Goal: Transaction & Acquisition: Obtain resource

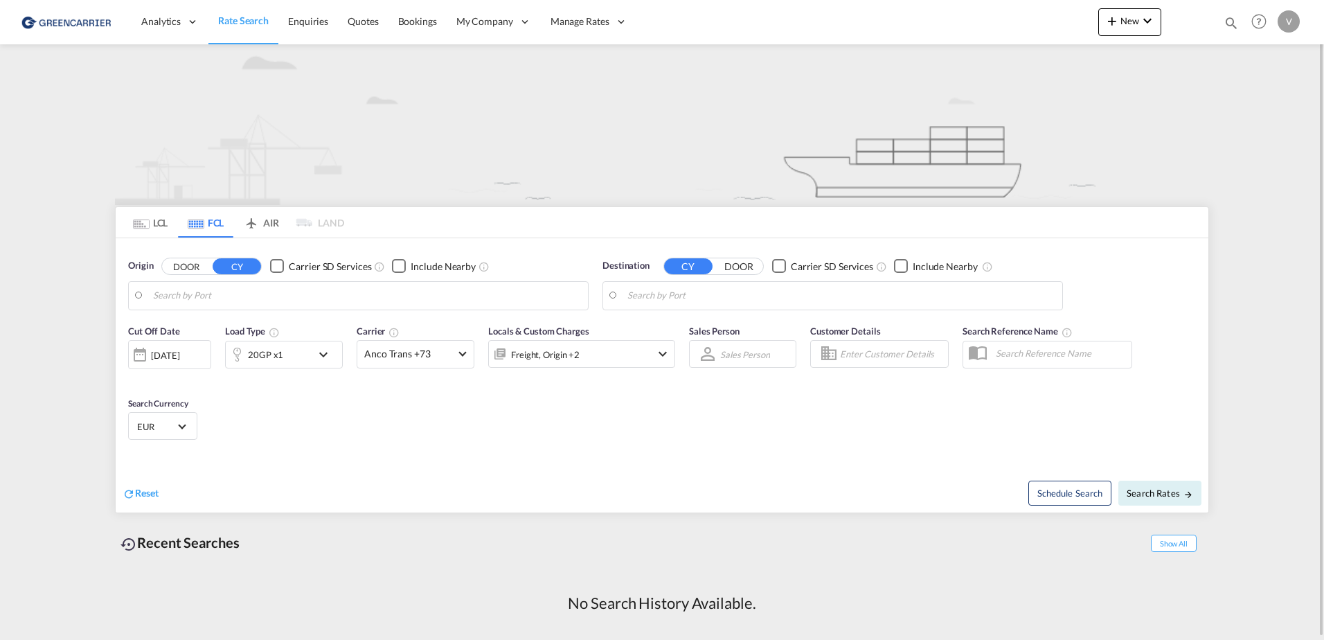
click at [161, 222] on md-tab-item "LCL" at bounding box center [150, 222] width 55 height 30
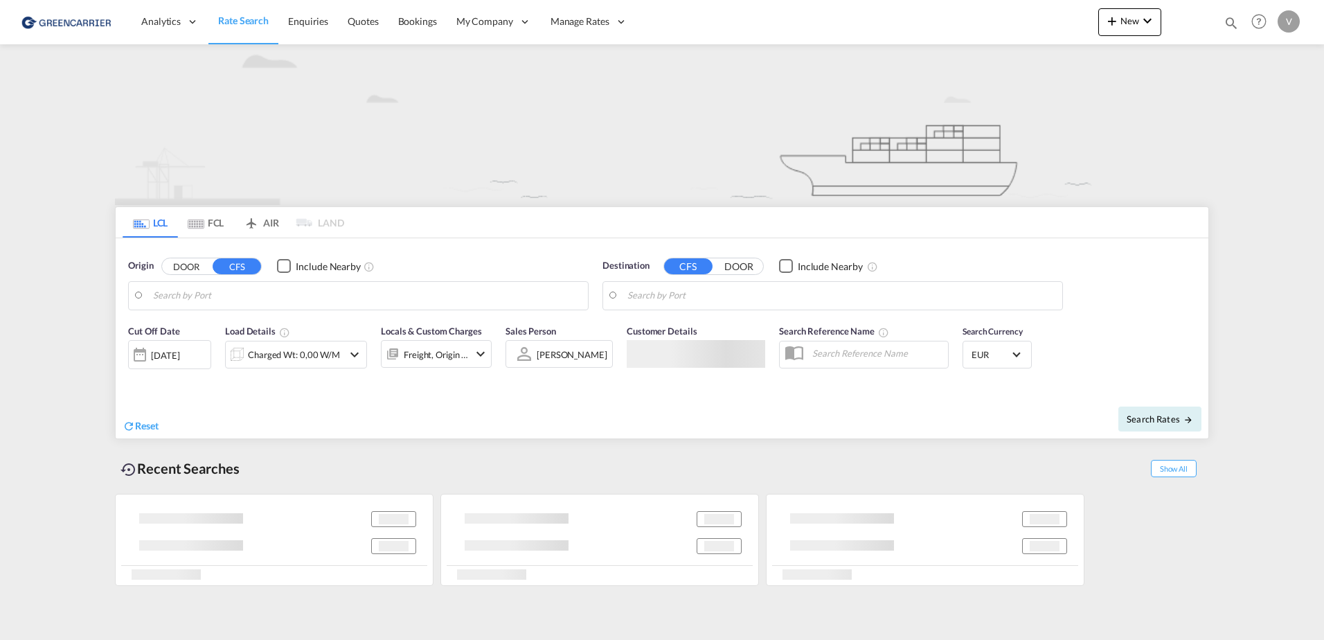
type input "[GEOGRAPHIC_DATA], [GEOGRAPHIC_DATA]"
type input "[GEOGRAPHIC_DATA], SH, CNSHA"
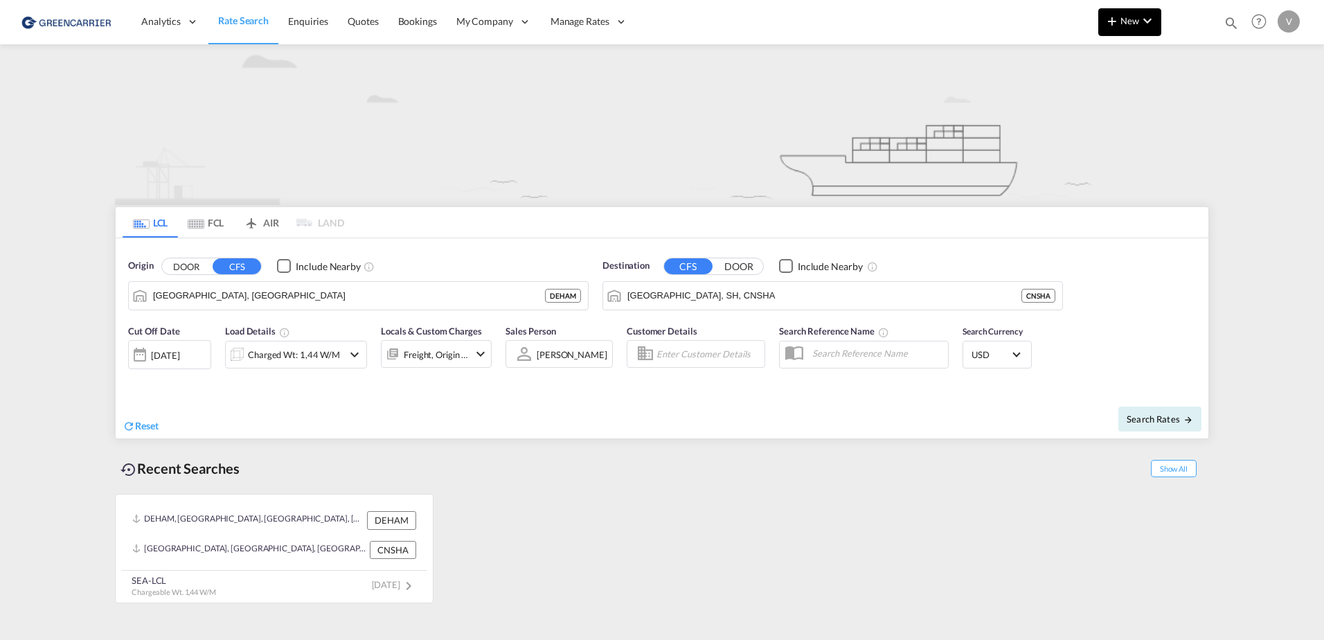
click at [1148, 20] on md-icon "icon-chevron-down" at bounding box center [1147, 20] width 17 height 17
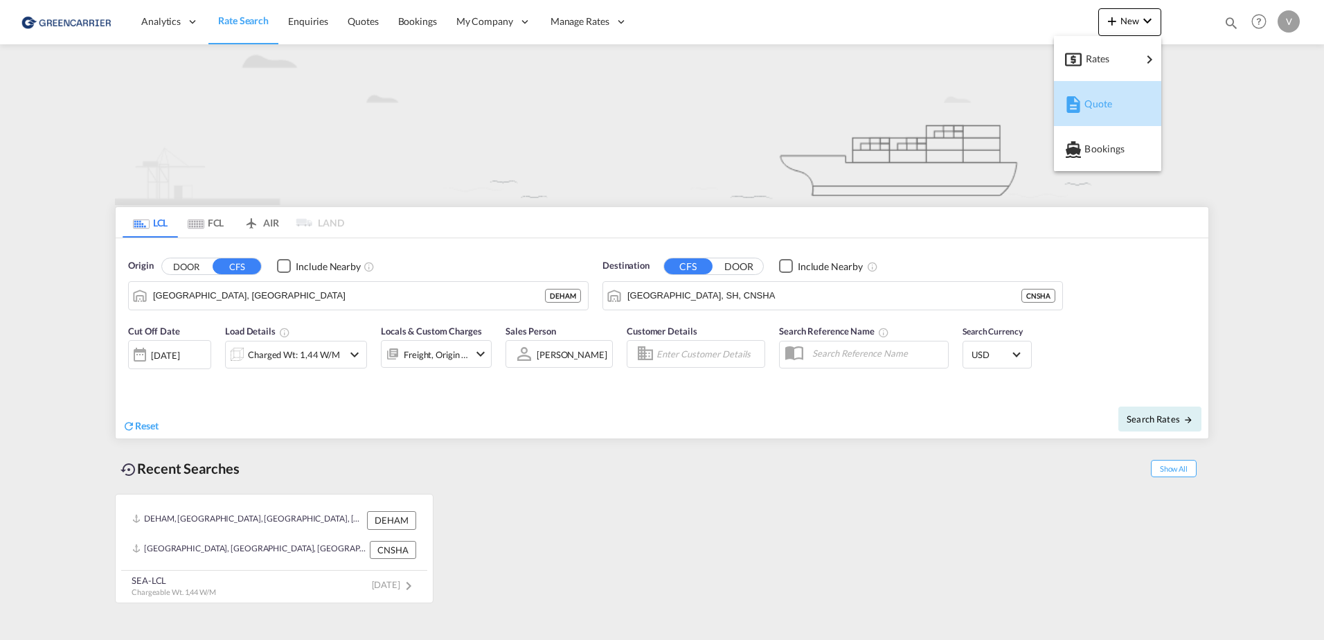
click at [1098, 109] on span "Quote" at bounding box center [1091, 104] width 15 height 28
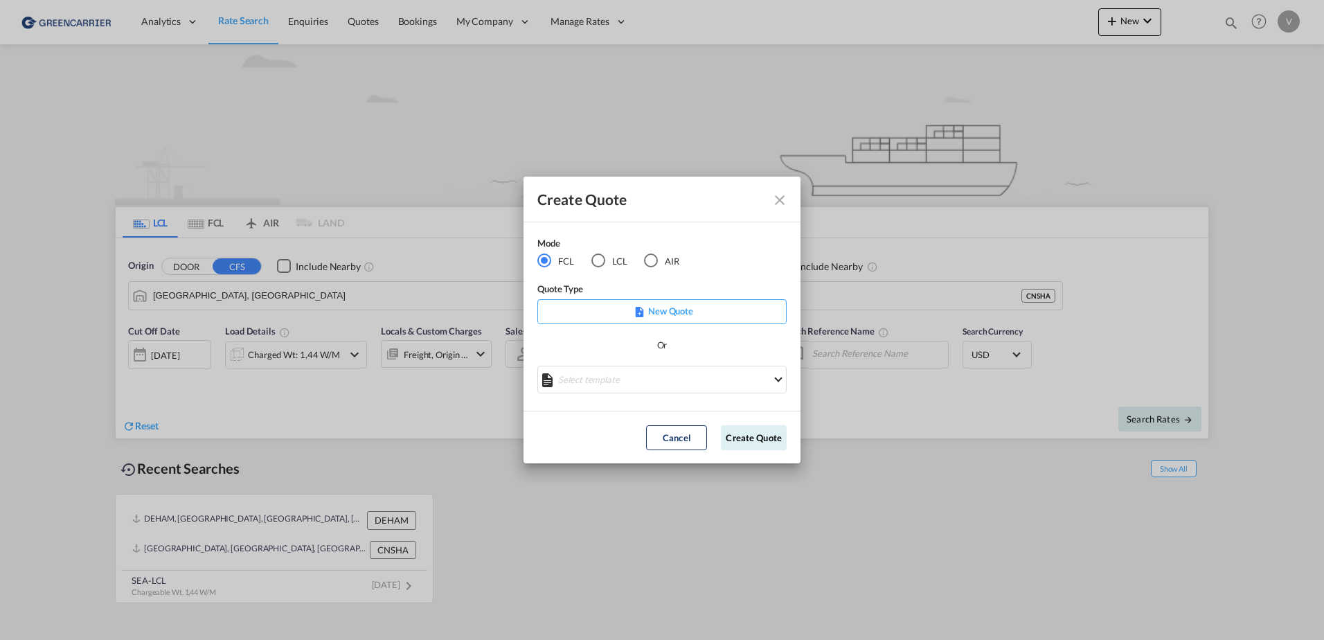
click at [595, 265] on div "LCL" at bounding box center [598, 260] width 14 height 14
click at [779, 201] on md-icon "Close dialog" at bounding box center [779, 200] width 17 height 17
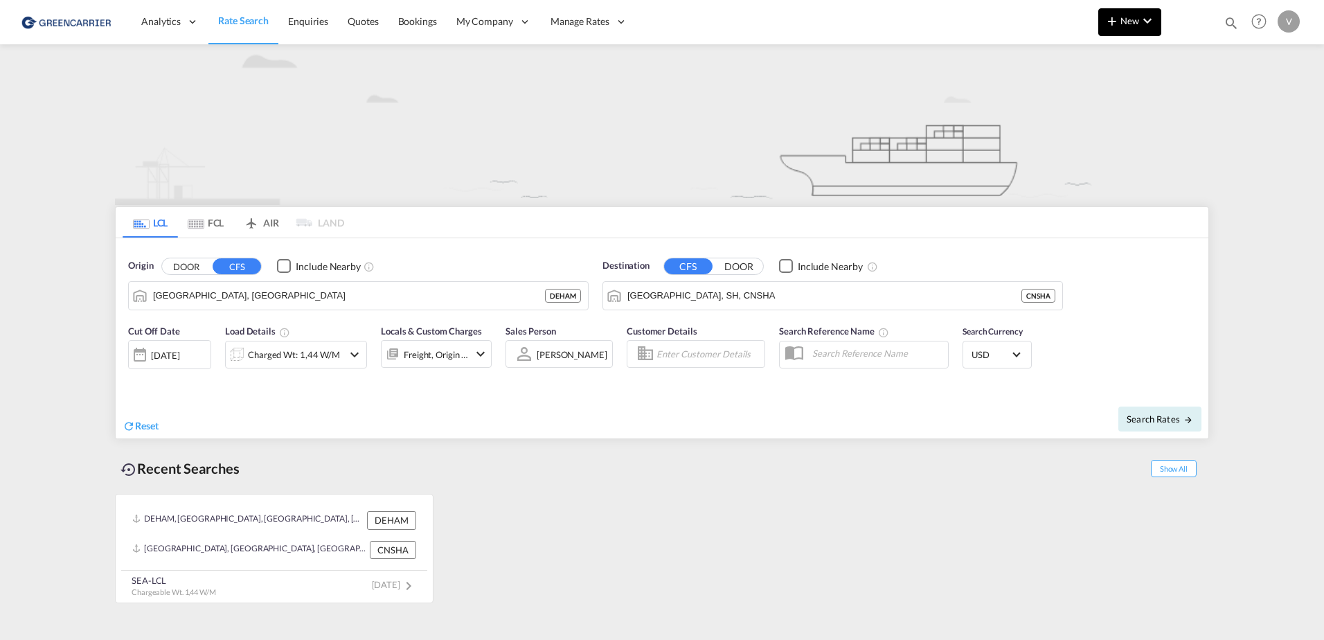
click at [1144, 20] on md-icon "icon-chevron-down" at bounding box center [1147, 20] width 17 height 17
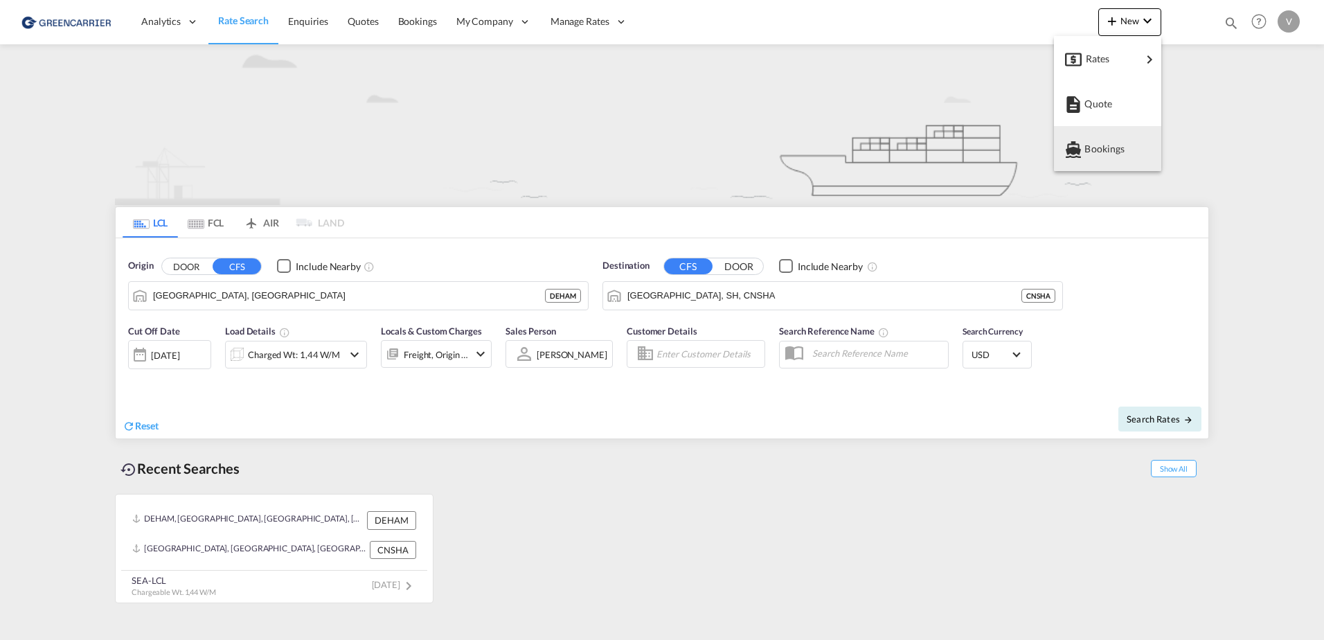
click at [640, 528] on md-backdrop at bounding box center [662, 320] width 1324 height 640
